Goal: Task Accomplishment & Management: Manage account settings

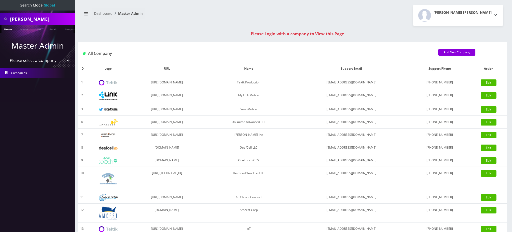
click at [29, 19] on input "[PERSON_NAME]" at bounding box center [42, 19] width 64 height 10
drag, startPoint x: 12, startPoint y: 20, endPoint x: 0, endPoint y: 16, distance: 12.9
click at [0, 16] on div "15163167885" at bounding box center [37, 19] width 75 height 12
type input "5163167885"
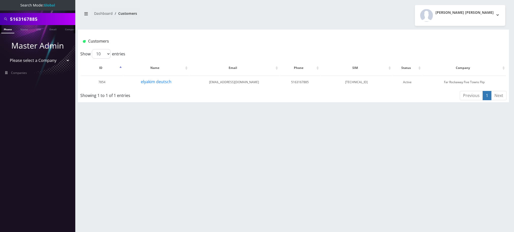
click at [29, 18] on input "5163167885" at bounding box center [42, 19] width 64 height 10
click at [159, 84] on button "elyakim deutsch" at bounding box center [155, 82] width 31 height 7
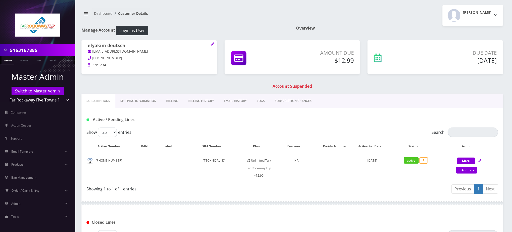
click at [170, 103] on link "Billing" at bounding box center [172, 101] width 22 height 15
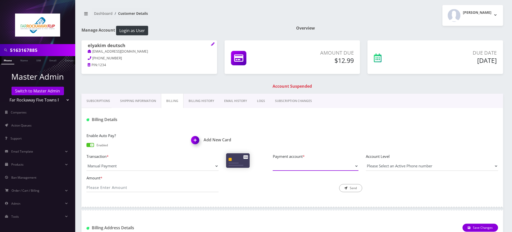
click at [293, 168] on select "Payment account *" at bounding box center [316, 167] width 86 height 10
click at [269, 136] on div "Add New Card" at bounding box center [240, 141] width 105 height 17
click at [127, 185] on input "Amount *" at bounding box center [153, 188] width 132 height 10
type input "12.99"
click at [212, 140] on h1 "Add New Card" at bounding box center [239, 140] width 97 height 5
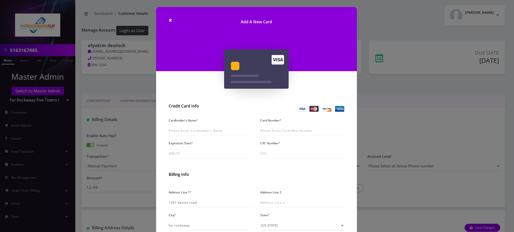
scroll to position [33, 0]
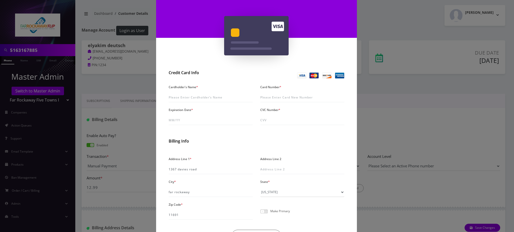
click at [118, 82] on div "× Add A New Card Credit Card Info Cardholder's Name * Card Number * Expiration …" at bounding box center [257, 116] width 514 height 232
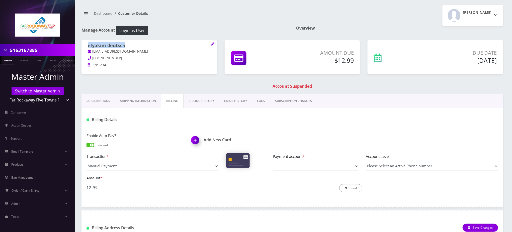
drag, startPoint x: 130, startPoint y: 44, endPoint x: 87, endPoint y: 45, distance: 42.7
click at [87, 45] on div "elyakim deutsch tlieberman613+115@gmail.com 347-926-4925 PIN: 1234" at bounding box center [150, 55] width 136 height 31
copy h1 "elyakim deutsch"
click at [202, 141] on img at bounding box center [196, 142] width 15 height 15
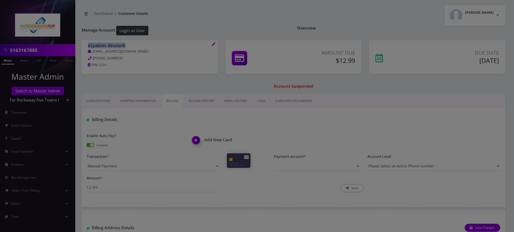
scroll to position [0, 0]
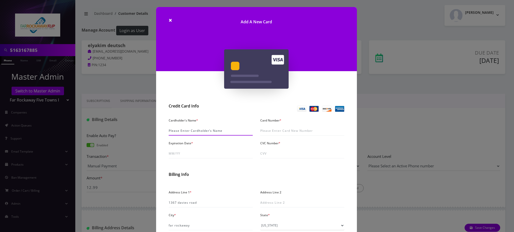
click at [195, 128] on input "Cardholder's Name *" at bounding box center [211, 131] width 84 height 10
paste input "elyakim deutsch"
type input "Elyakim Deutsch"
type input "4833 1300 6250 7973"
click at [185, 152] on input "Expiration Date *" at bounding box center [211, 154] width 84 height 10
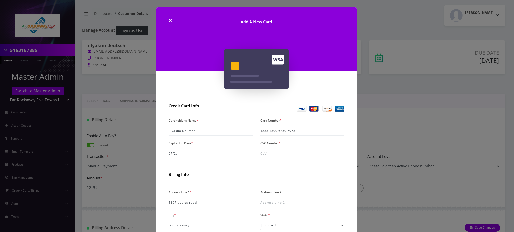
type input "07/28"
type input "436"
click at [184, 154] on input "07/28" at bounding box center [211, 154] width 84 height 10
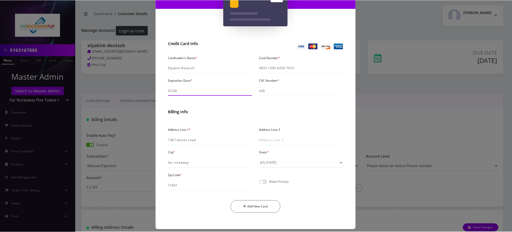
scroll to position [67, 0]
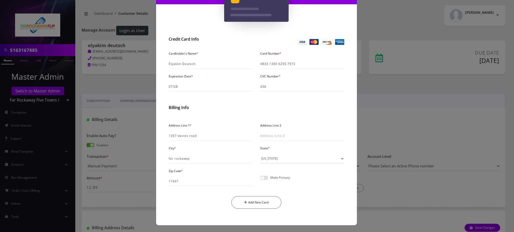
click at [263, 178] on span at bounding box center [264, 178] width 8 height 4
click at [260, 181] on input "checkbox" at bounding box center [260, 181] width 0 height 0
click at [260, 201] on button "Add New Card" at bounding box center [256, 202] width 50 height 13
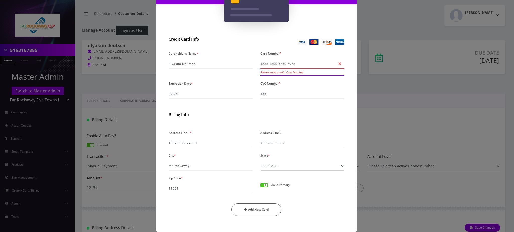
click at [284, 62] on input "4833 1300 6250 7973" at bounding box center [302, 64] width 84 height 10
type input "4833 1300 6252 7973"
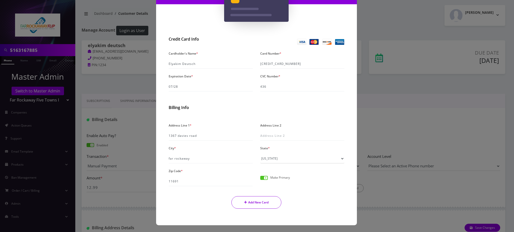
click at [259, 204] on button "Add New Card" at bounding box center [256, 202] width 50 height 13
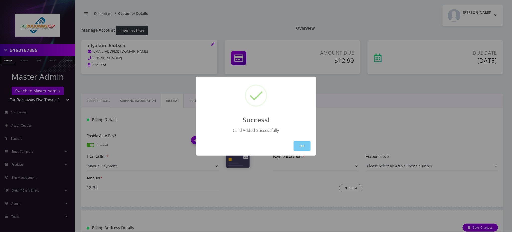
click at [304, 149] on button "OK" at bounding box center [302, 146] width 17 height 10
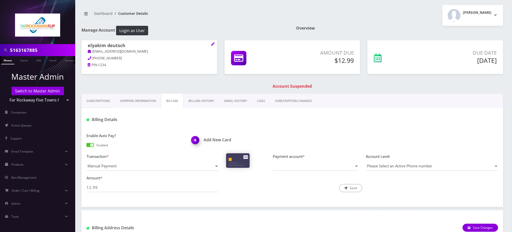
click at [8, 61] on link "Phone" at bounding box center [7, 60] width 13 height 8
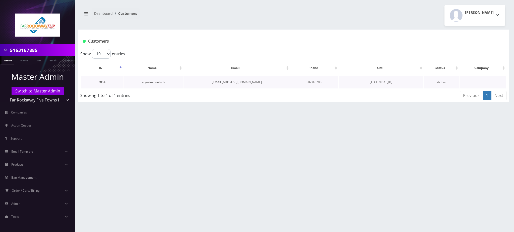
click at [153, 81] on link "elyakim deutsch" at bounding box center [153, 82] width 23 height 4
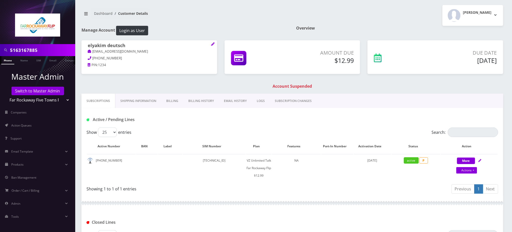
click at [196, 103] on link "Billing History" at bounding box center [201, 101] width 36 height 15
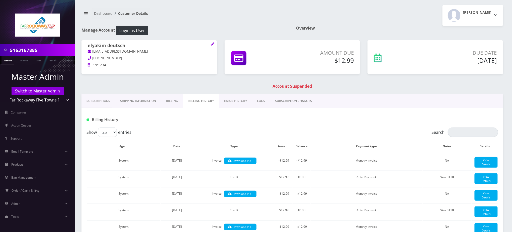
click at [176, 100] on link "Billing" at bounding box center [172, 101] width 22 height 15
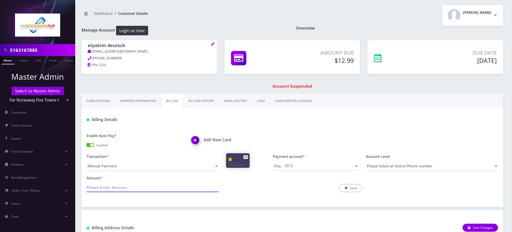
click at [126, 190] on input "Amount *" at bounding box center [153, 188] width 132 height 10
type input "12.99"
click at [352, 188] on button "Send" at bounding box center [350, 188] width 23 height 8
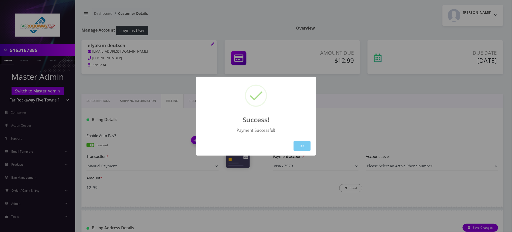
click at [304, 146] on button "OK" at bounding box center [302, 146] width 17 height 10
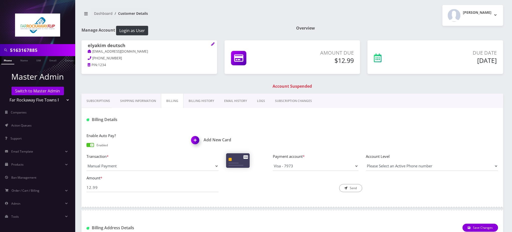
click at [9, 59] on link "Phone" at bounding box center [7, 60] width 13 height 8
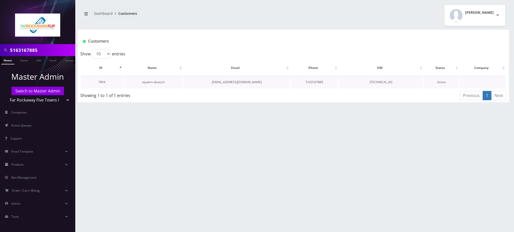
click at [157, 83] on link "elyakim deutsch" at bounding box center [153, 82] width 23 height 4
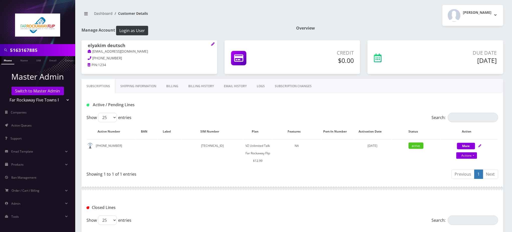
click at [26, 49] on input "5163167885" at bounding box center [42, 50] width 64 height 10
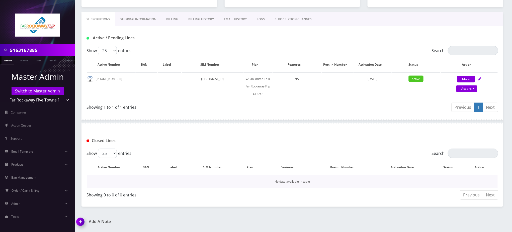
scroll to position [101, 0]
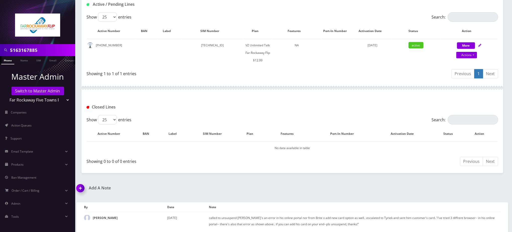
click at [82, 188] on img at bounding box center [81, 190] width 15 height 15
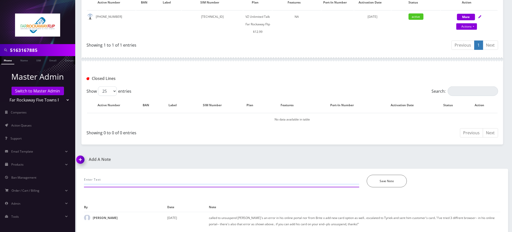
click at [131, 179] on input "text" at bounding box center [221, 180] width 275 height 10
paste input "Purchase Service Plan successfull, TT 4G Monthly Unlimited Voice Plan PIN 47835…"
type input "Purchase Service Plan successfull, TT 4G Monthly Unlimited Voice Plan PIN 47835…"
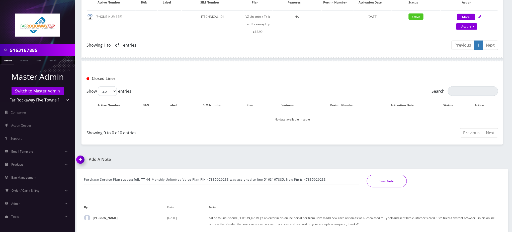
click at [386, 178] on button "Save Note" at bounding box center [387, 181] width 40 height 13
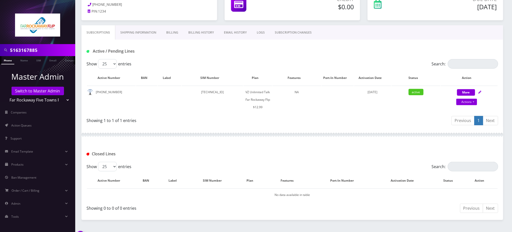
scroll to position [0, 0]
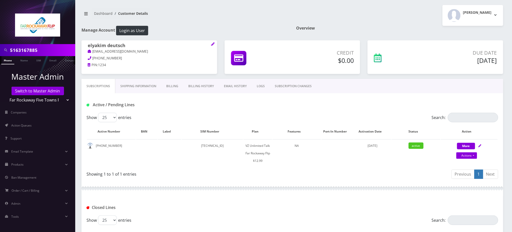
click at [169, 86] on link "Billing" at bounding box center [172, 86] width 22 height 15
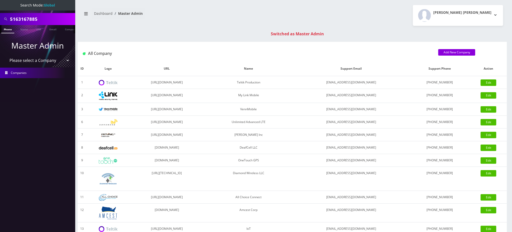
drag, startPoint x: 0, startPoint y: 0, endPoint x: 0, endPoint y: -17, distance: 16.8
click at [0, 0] on html "Search Mode: Global 5163167885 Phone Name SIM Email Company Customer Master Adm…" at bounding box center [256, 178] width 512 height 357
paste input "[EMAIL_ADDRESS][DOMAIN_NAME]"
type input "[EMAIL_ADDRESS][DOMAIN_NAME]"
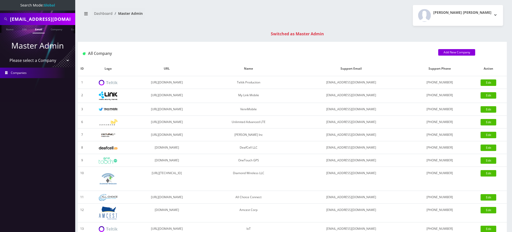
click at [38, 27] on link "Email" at bounding box center [39, 29] width 12 height 8
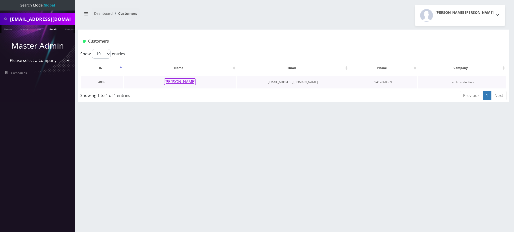
click at [183, 82] on button "[PERSON_NAME]" at bounding box center [180, 82] width 32 height 7
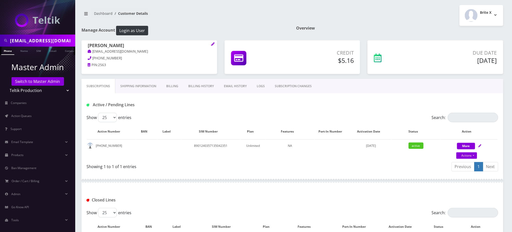
drag, startPoint x: 137, startPoint y: 46, endPoint x: 86, endPoint y: 42, distance: 51.3
click at [86, 42] on div "Joshua Fassinger josh25637@gmail.com 941-786-0369 PIN: 2563" at bounding box center [150, 55] width 136 height 31
copy h1 "Joshua Fassinger"
click at [36, 43] on input "josh25637@gmail.com" at bounding box center [42, 41] width 64 height 10
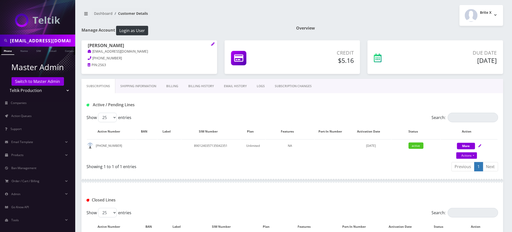
click at [36, 43] on input "josh25637@gmail.com" at bounding box center [42, 41] width 64 height 10
paste input "18483674254"
type input "8483674254"
click at [10, 51] on link "Phone" at bounding box center [7, 51] width 13 height 8
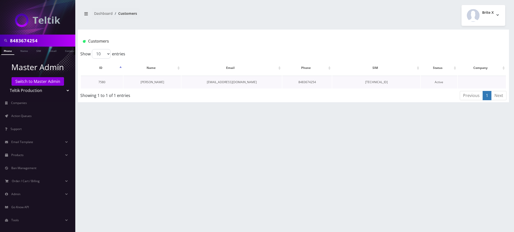
click at [152, 81] on link "[PERSON_NAME]" at bounding box center [152, 82] width 24 height 4
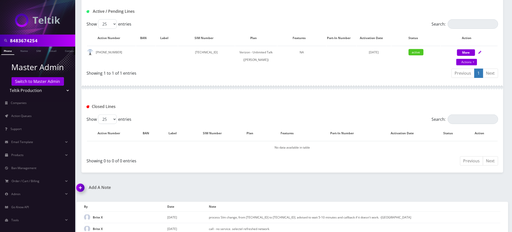
scroll to position [98, 0]
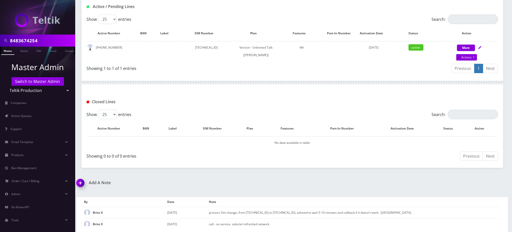
click at [433, 93] on div "Closed Lines" at bounding box center [293, 100] width 422 height 20
click at [286, 99] on div "Closed Lines" at bounding box center [292, 102] width 419 height 8
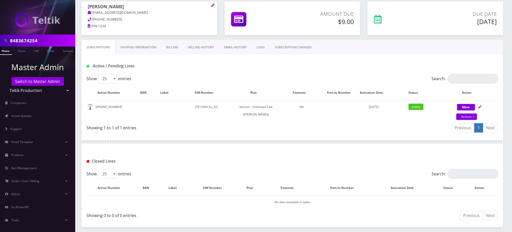
scroll to position [0, 0]
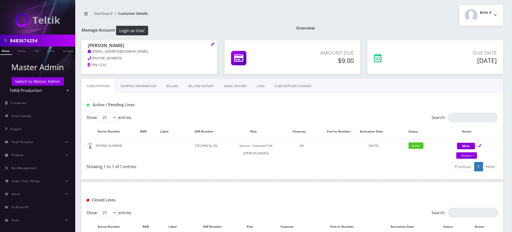
click at [240, 88] on link "EMAIL HISTORY" at bounding box center [235, 86] width 33 height 15
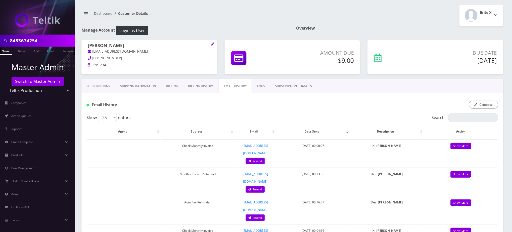
click at [258, 87] on link "LOGS" at bounding box center [261, 86] width 18 height 15
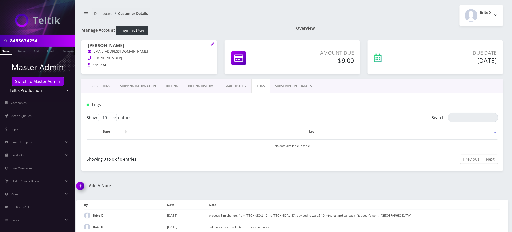
click at [213, 88] on link "Billing History" at bounding box center [201, 86] width 36 height 15
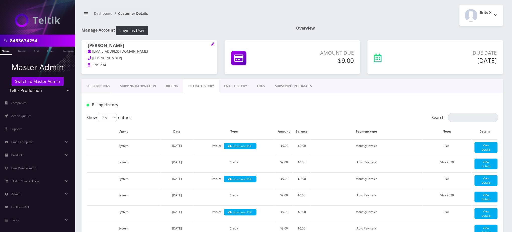
click at [261, 88] on link "LOGS" at bounding box center [261, 86] width 18 height 15
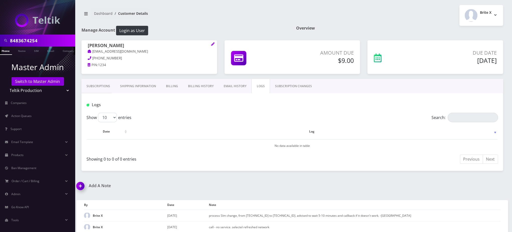
click at [452, 180] on div "8483674254 Phone Name SIM Email Company Customer Dashboard Customer Details Bri…" at bounding box center [292, 118] width 439 height 237
click at [195, 118] on div "Show 10 25 50 100 entries" at bounding box center [190, 118] width 206 height 10
